Goal: Browse casually: Explore the website without a specific task or goal

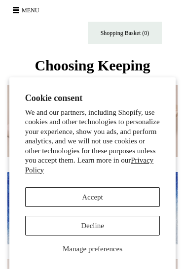
click at [113, 200] on button "Accept" at bounding box center [92, 197] width 135 height 20
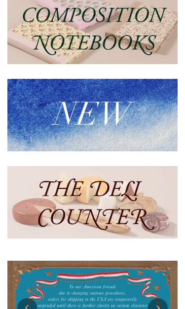
scroll to position [93, 0]
click at [117, 106] on img at bounding box center [92, 115] width 170 height 72
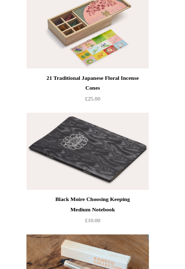
scroll to position [95, 0]
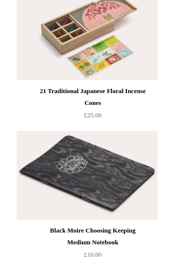
click at [136, 73] on img at bounding box center [87, 36] width 140 height 89
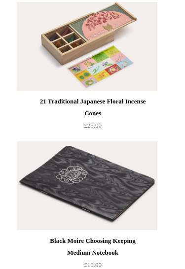
scroll to position [0, 0]
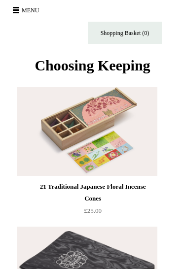
click at [19, 7] on button "Menu" at bounding box center [27, 10] width 35 height 16
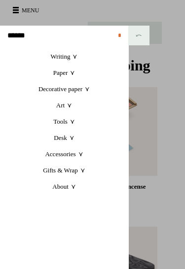
click at [69, 150] on link "Accessories +" at bounding box center [64, 154] width 128 height 16
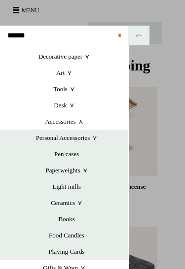
scroll to position [32, 0]
click at [69, 199] on link "Ceramics +" at bounding box center [66, 202] width 123 height 16
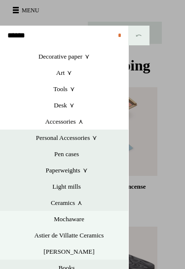
click at [123, 33] on input "*" at bounding box center [119, 36] width 17 height 20
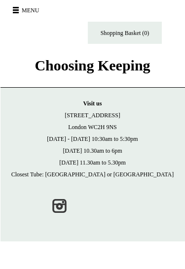
click at [25, 3] on button "Menu" at bounding box center [27, 10] width 35 height 16
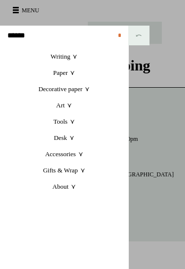
click at [75, 86] on link "Decorative paper +" at bounding box center [64, 89] width 128 height 16
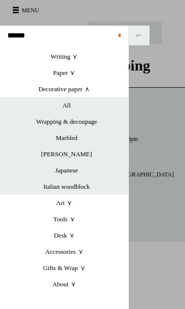
click at [68, 235] on link "Desk +" at bounding box center [64, 235] width 128 height 16
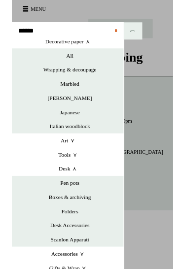
scroll to position [41, 0]
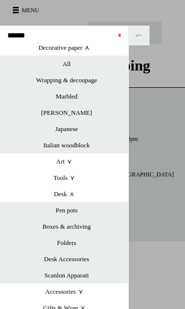
click at [75, 258] on link "Desk Accessories" at bounding box center [66, 258] width 123 height 16
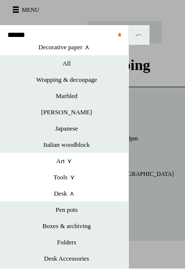
click at [86, 109] on link "[PERSON_NAME]" at bounding box center [66, 112] width 123 height 16
click at [77, 130] on link "Japanese" at bounding box center [66, 129] width 123 height 16
click at [82, 255] on link "Desk Accessories" at bounding box center [66, 258] width 123 height 16
click at [93, 80] on link "Wrapping & decoupage" at bounding box center [66, 80] width 123 height 16
click at [75, 97] on link "Marbled" at bounding box center [66, 96] width 123 height 16
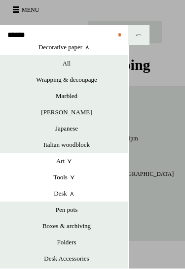
click at [76, 127] on link "Japanese" at bounding box center [66, 129] width 123 height 16
click at [67, 157] on link "Art +" at bounding box center [64, 161] width 128 height 16
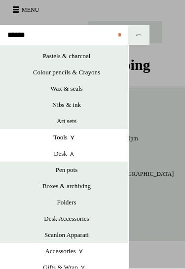
scroll to position [195, 0]
click at [68, 136] on link "Tools +" at bounding box center [64, 137] width 128 height 16
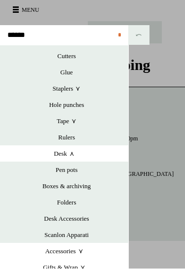
scroll to position [357, 0]
click at [76, 171] on link "Pen pots" at bounding box center [66, 170] width 123 height 16
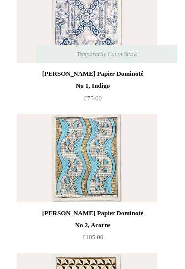
scroll to position [484, 0]
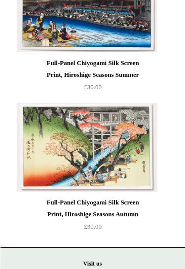
scroll to position [2076, 0]
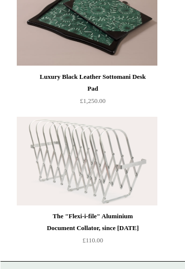
scroll to position [243, 0]
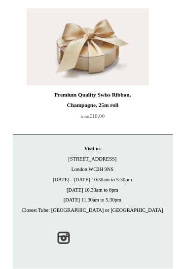
scroll to position [4810, 0]
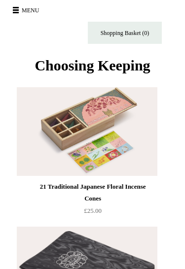
click at [17, 14] on button "Menu" at bounding box center [27, 10] width 35 height 16
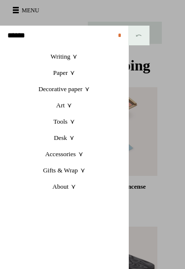
click at [91, 89] on link "Decorative paper +" at bounding box center [64, 89] width 128 height 16
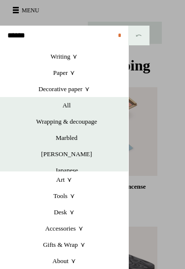
click at [100, 101] on link "All" at bounding box center [66, 105] width 123 height 16
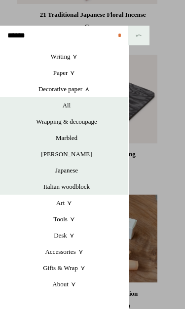
scroll to position [177, 0]
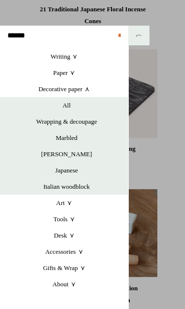
click at [72, 252] on link "Accessories +" at bounding box center [64, 251] width 128 height 16
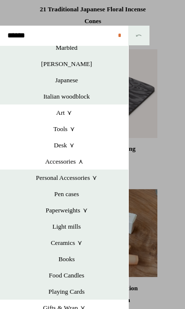
scroll to position [90, 0]
click at [72, 191] on link "Pen cases" at bounding box center [66, 194] width 123 height 16
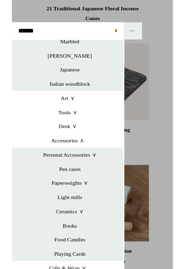
scroll to position [184, 0]
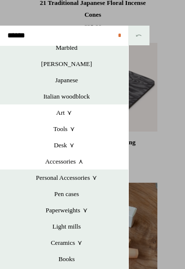
click at [78, 244] on link "Ceramics +" at bounding box center [66, 242] width 123 height 16
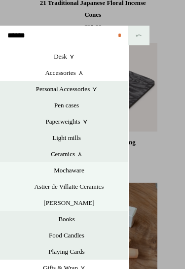
scroll to position [179, 0]
click at [92, 186] on link "Astier de Villatte Ceramics" at bounding box center [69, 186] width 118 height 16
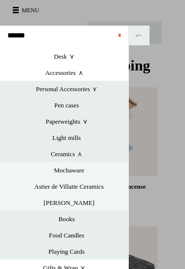
scroll to position [184, 0]
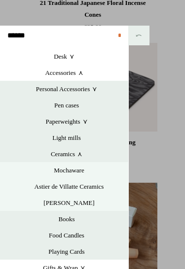
click at [75, 172] on link "Mochaware" at bounding box center [69, 170] width 118 height 16
click at [73, 219] on link "Books" at bounding box center [66, 219] width 123 height 16
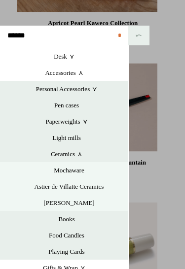
scroll to position [179, 0]
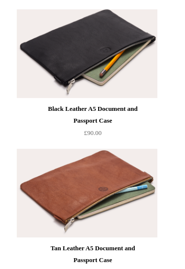
scroll to position [2622, 0]
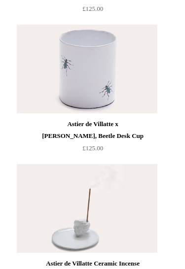
scroll to position [1625, 0]
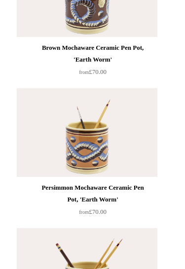
scroll to position [963, 0]
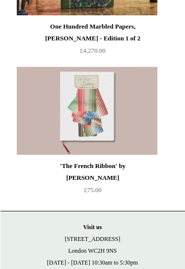
scroll to position [691, 0]
